Goal: Information Seeking & Learning: Understand process/instructions

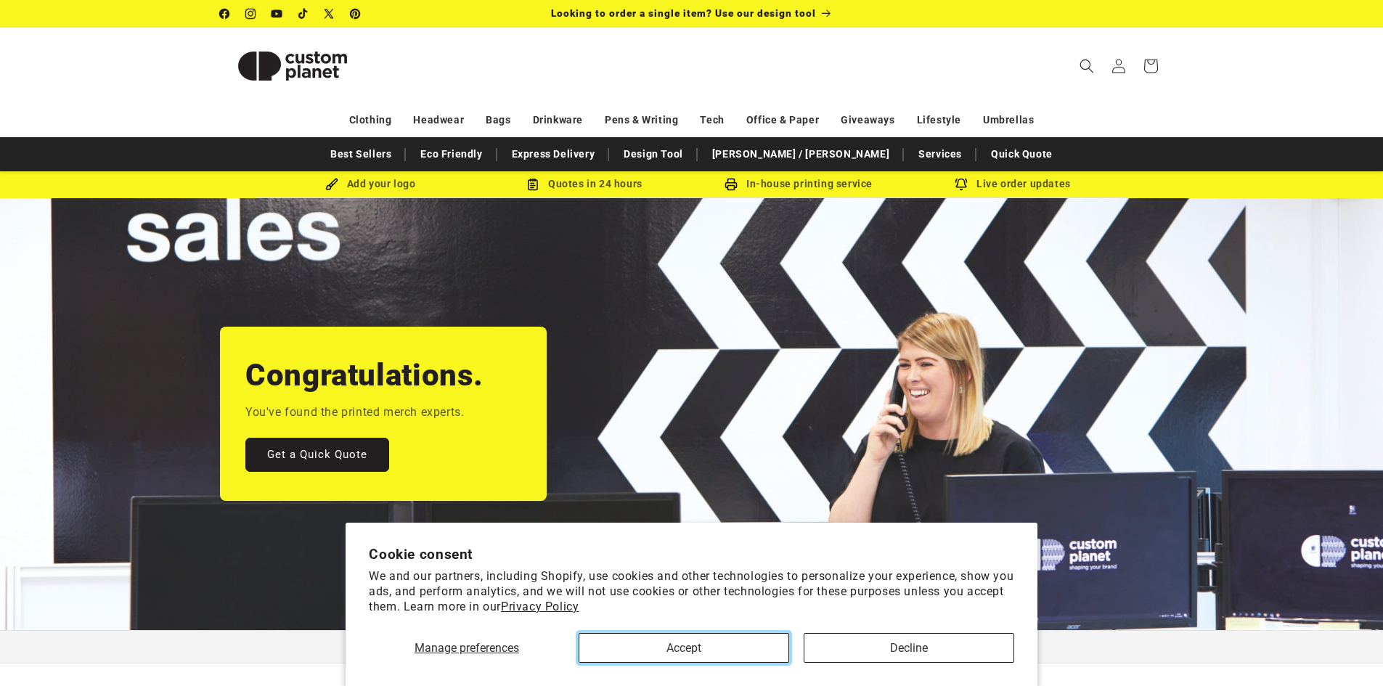
click at [743, 658] on button "Accept" at bounding box center [684, 648] width 211 height 30
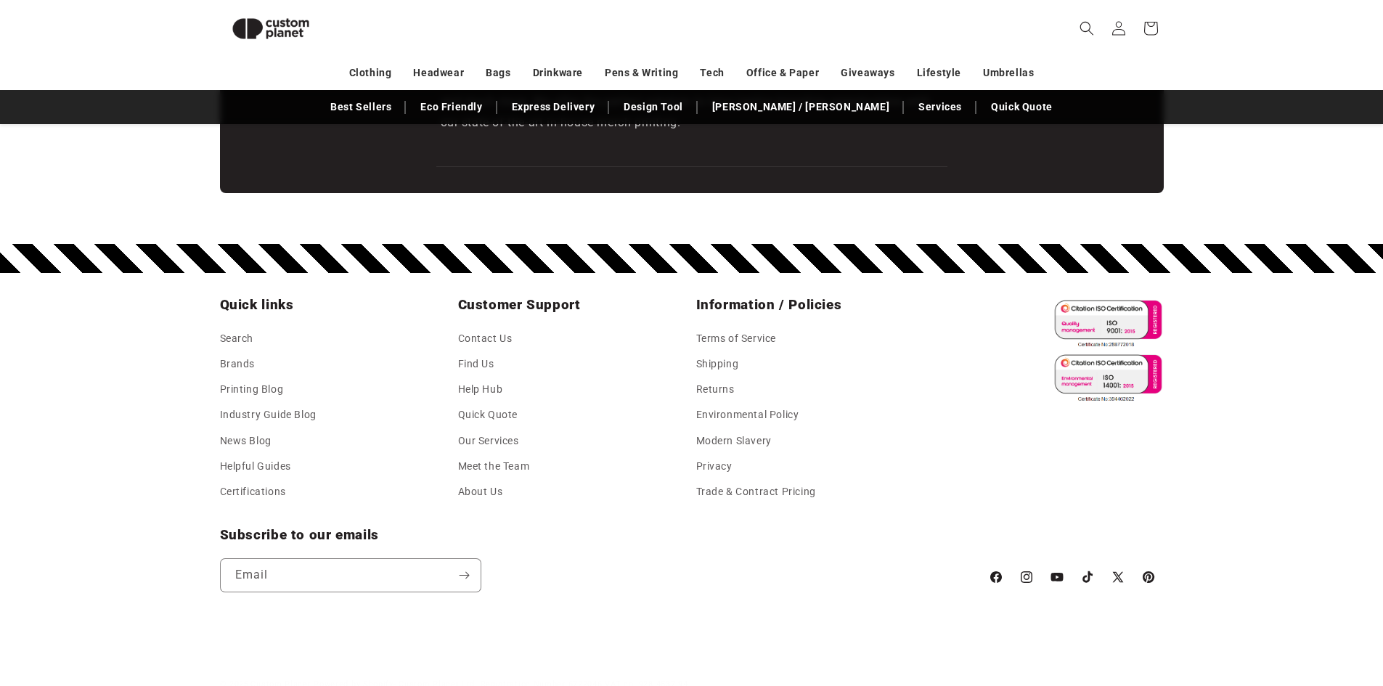
scroll to position [2556, 0]
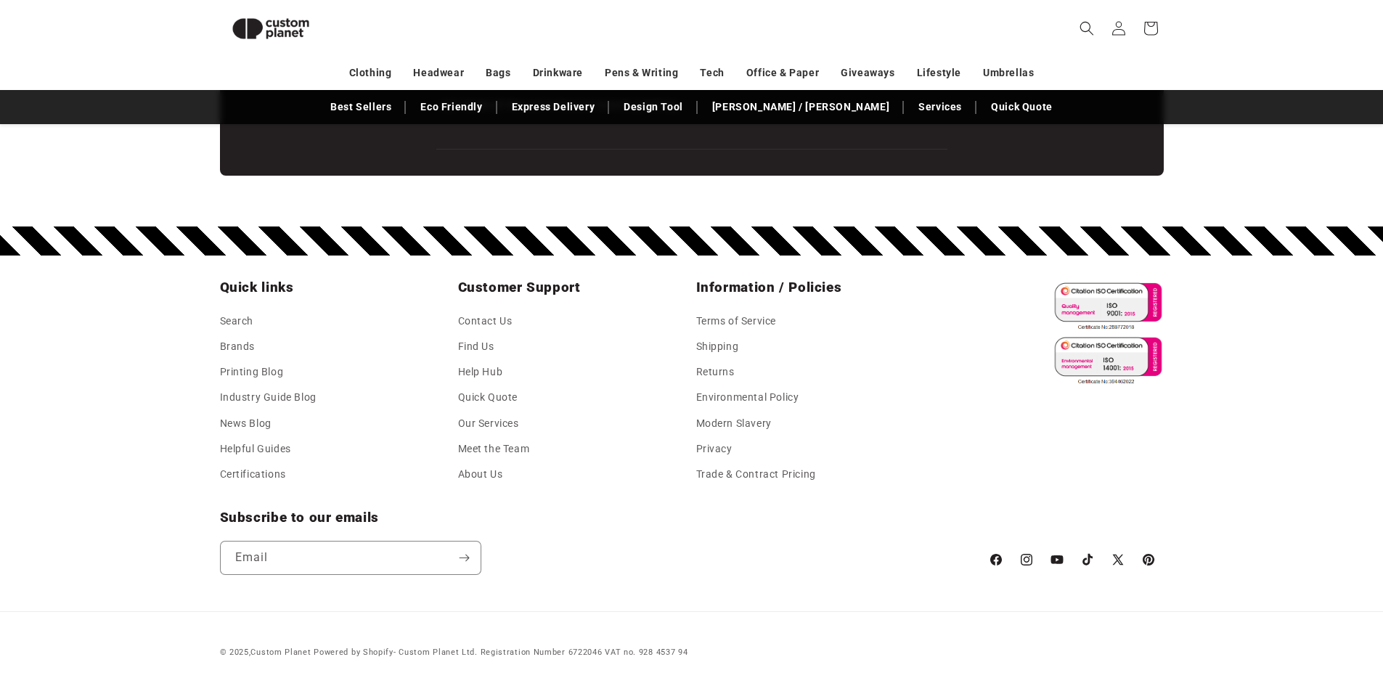
click at [584, 650] on small "Powered by Shopify - Custom Planet Ltd. Registration Number 6722046 VAT no. 928…" at bounding box center [501, 652] width 374 height 9
copy small "6722046"
drag, startPoint x: 475, startPoint y: 653, endPoint x: 403, endPoint y: 651, distance: 72.6
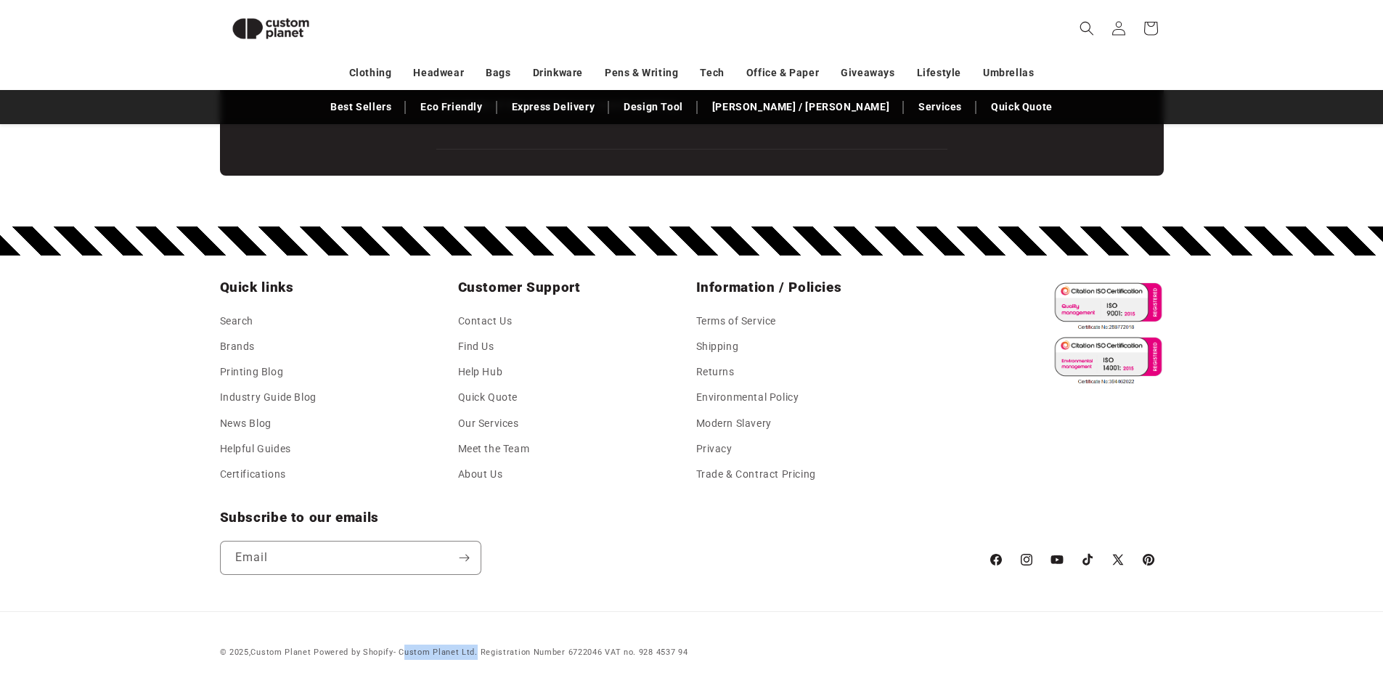
click at [403, 651] on small "Powered by Shopify - Custom Planet Ltd. Registration Number 6722046 VAT no. 928…" at bounding box center [501, 652] width 374 height 9
copy small "Custom Planet Ltd"
click at [645, 648] on small "Powered by Shopify - Custom Planet Ltd. Registration Number 6722046 VAT no. 928…" at bounding box center [501, 652] width 374 height 9
click at [580, 653] on small "Powered by Shopify - Custom Planet Ltd. Registration Number 6722046 VAT no. 928…" at bounding box center [501, 652] width 374 height 9
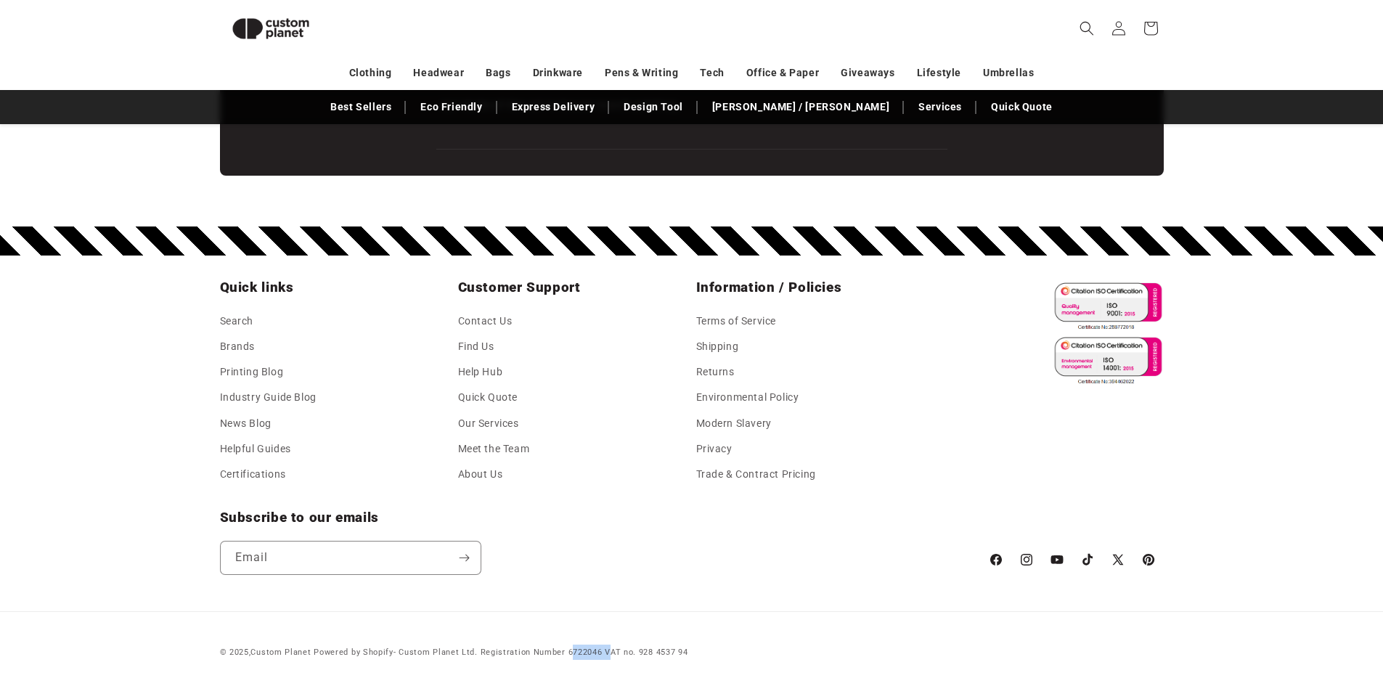
click at [580, 653] on small "Powered by Shopify - Custom Planet Ltd. Registration Number 6722046 VAT no. 928…" at bounding box center [501, 652] width 374 height 9
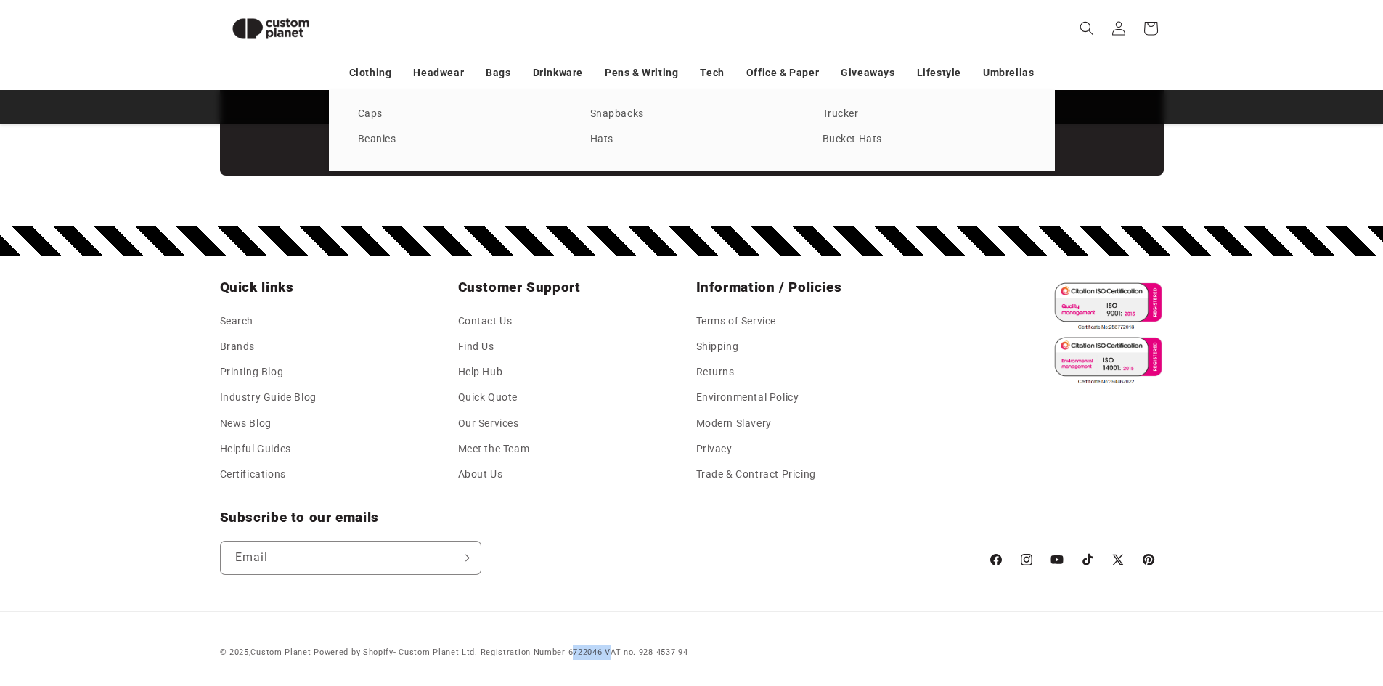
scroll to position [0, 2766]
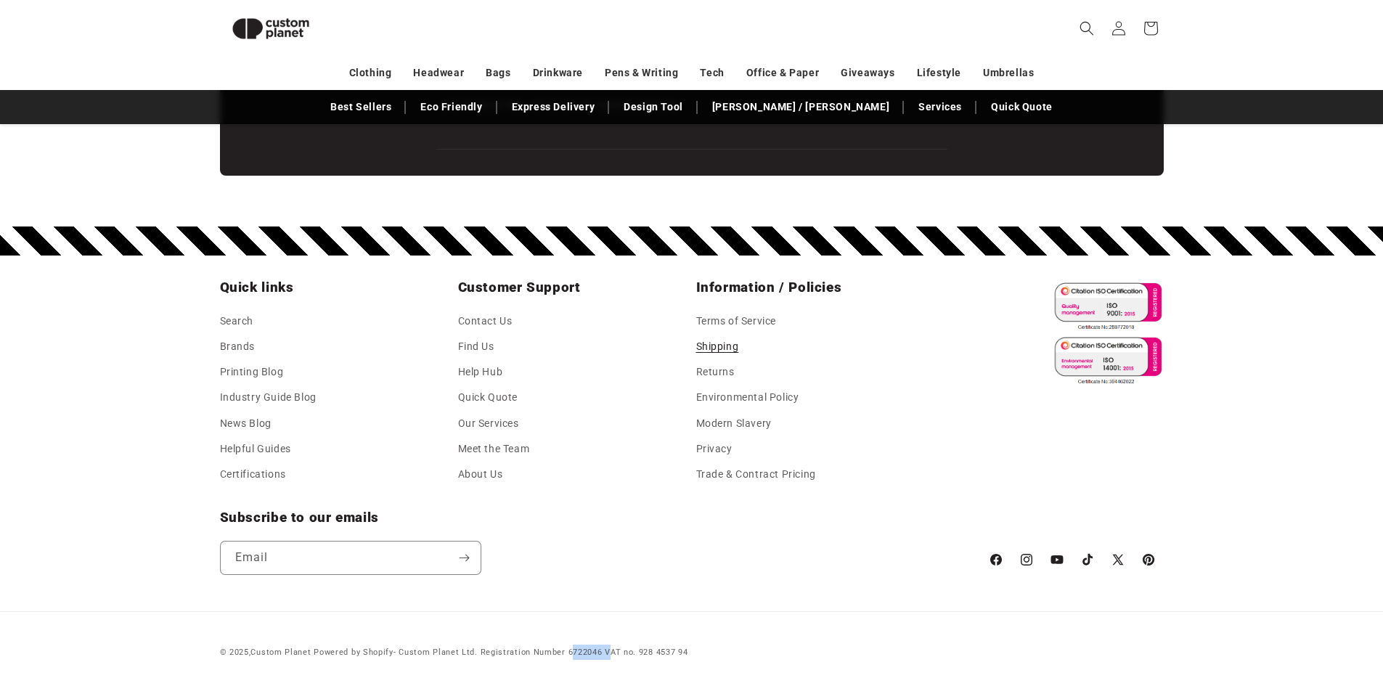
click at [728, 350] on link "Shipping" at bounding box center [717, 346] width 43 height 25
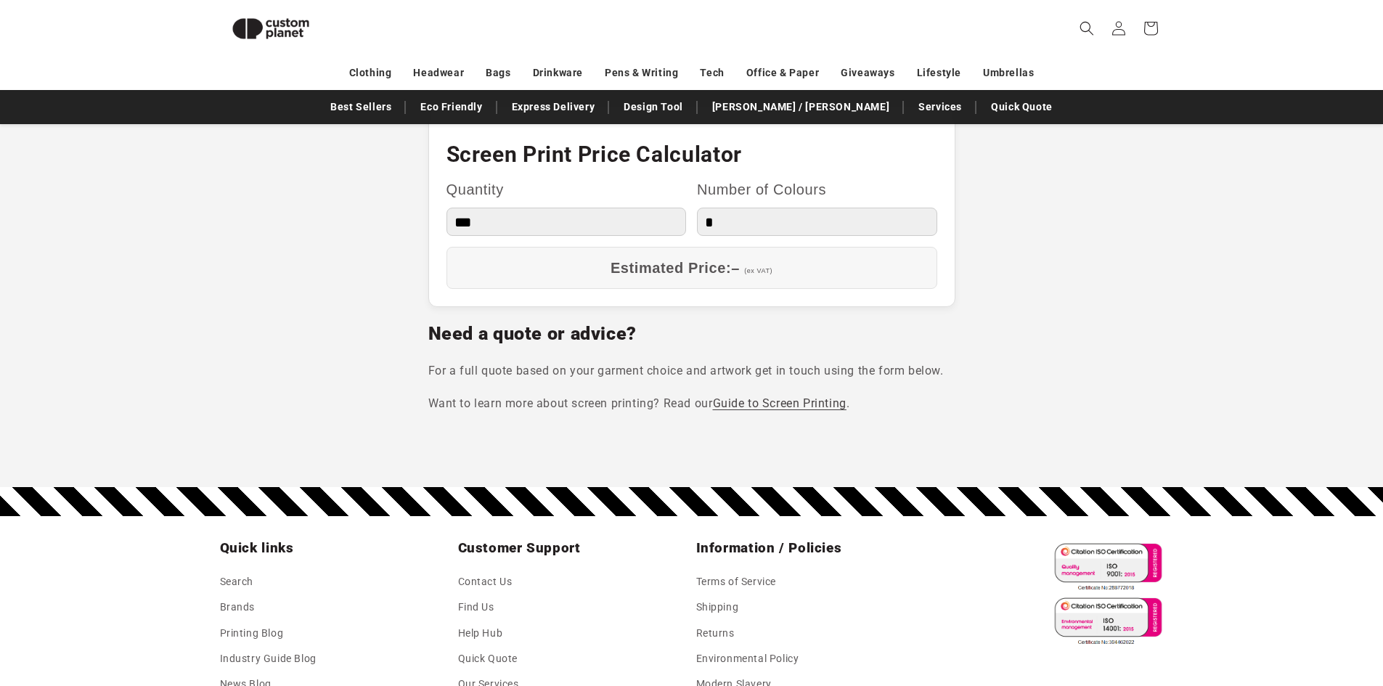
scroll to position [1577, 0]
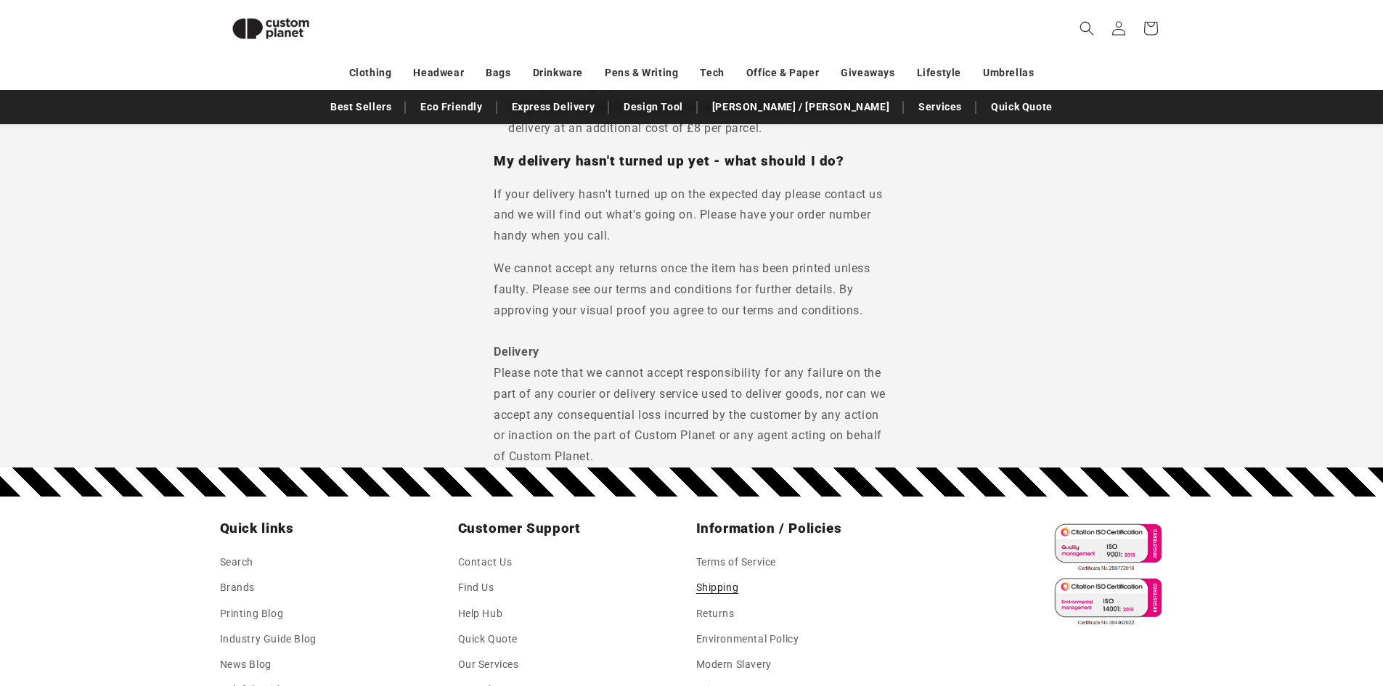
scroll to position [1747, 0]
